Goal: Task Accomplishment & Management: Use online tool/utility

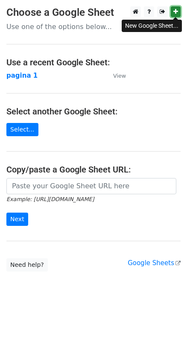
click at [177, 9] on icon at bounding box center [175, 12] width 5 height 6
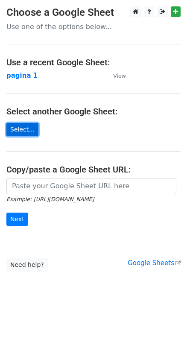
click at [22, 132] on link "Select..." at bounding box center [22, 129] width 32 height 13
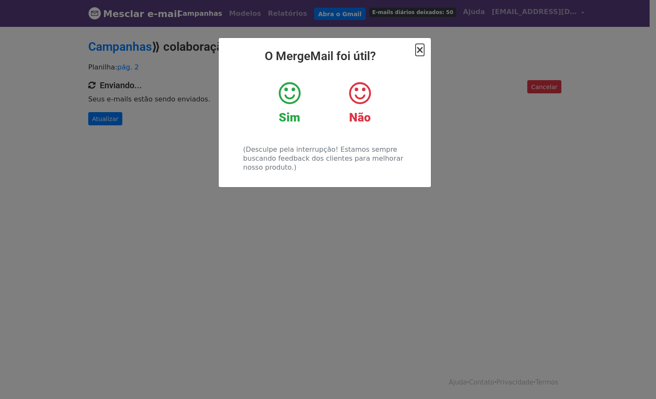
drag, startPoint x: 420, startPoint y: 50, endPoint x: 424, endPoint y: 55, distance: 6.7
click at [420, 50] on font "×" at bounding box center [420, 50] width 9 height 12
